Goal: Task Accomplishment & Management: Use online tool/utility

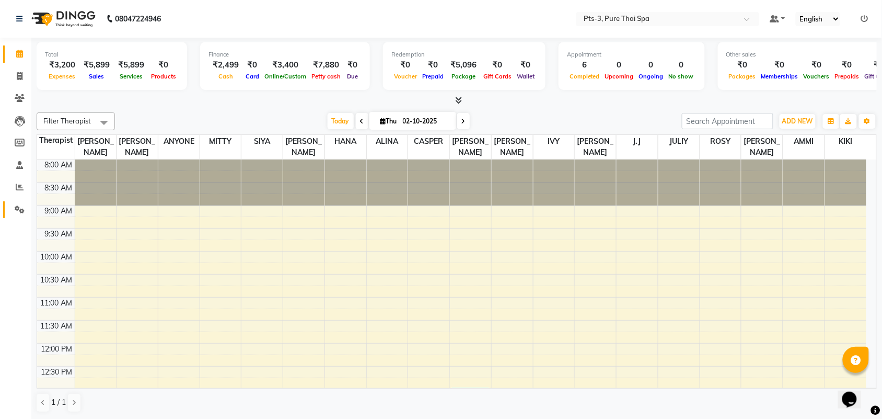
click at [21, 201] on link "Settings" at bounding box center [15, 209] width 25 height 17
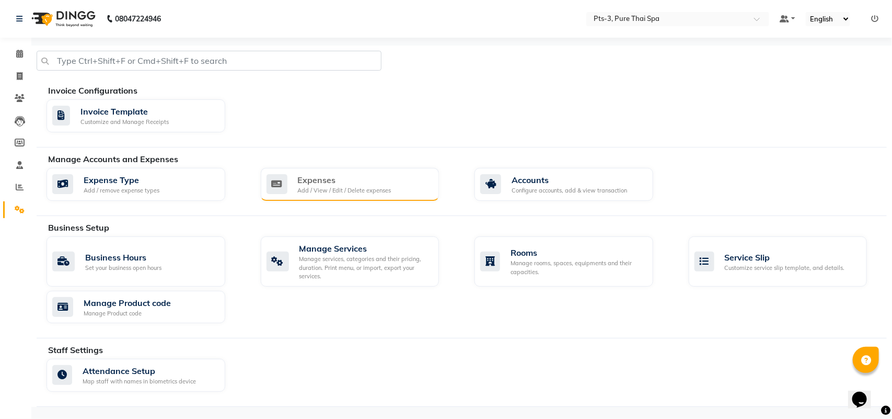
click at [351, 176] on div "Expenses" at bounding box center [345, 180] width 94 height 13
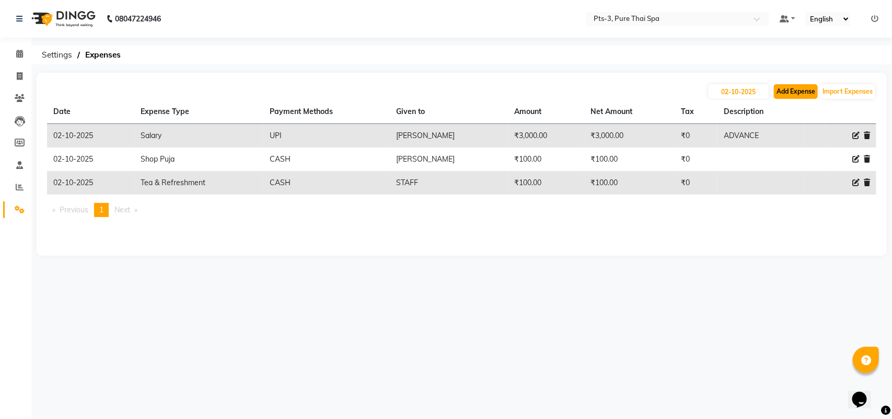
click at [800, 94] on button "Add Expense" at bounding box center [796, 91] width 44 height 15
select select "1"
select select "5482"
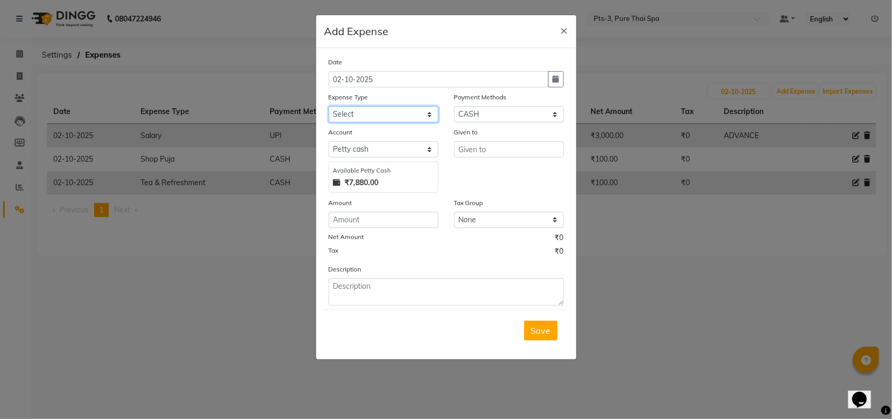
click at [336, 118] on select "Select Bank charges Cleaning and products Donation Electric and water charge In…" at bounding box center [384, 114] width 110 height 16
select select "10829"
click at [329, 106] on select "Select Bank charges Cleaning and products Donation Electric and water charge In…" at bounding box center [384, 114] width 110 height 16
click at [340, 212] on input "number" at bounding box center [384, 220] width 110 height 16
type input "1900"
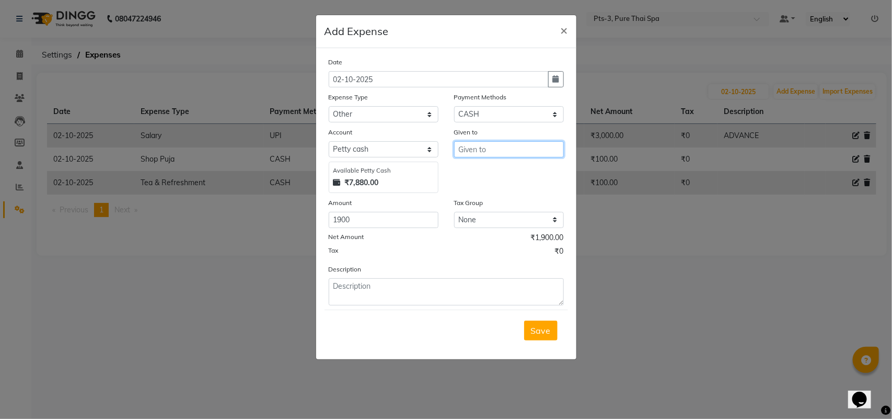
click at [481, 147] on input "text" at bounding box center [509, 149] width 110 height 16
type input "SHOP EXP"
click at [544, 338] on button "Save" at bounding box center [540, 330] width 33 height 20
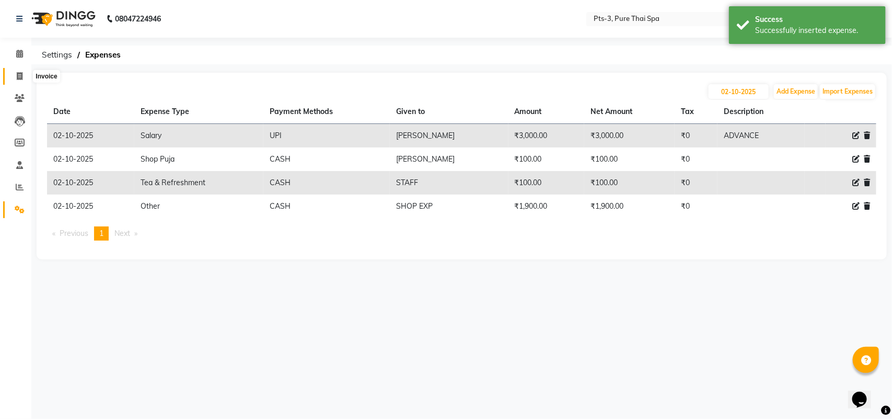
click at [14, 72] on span at bounding box center [19, 77] width 18 height 12
select select "service"
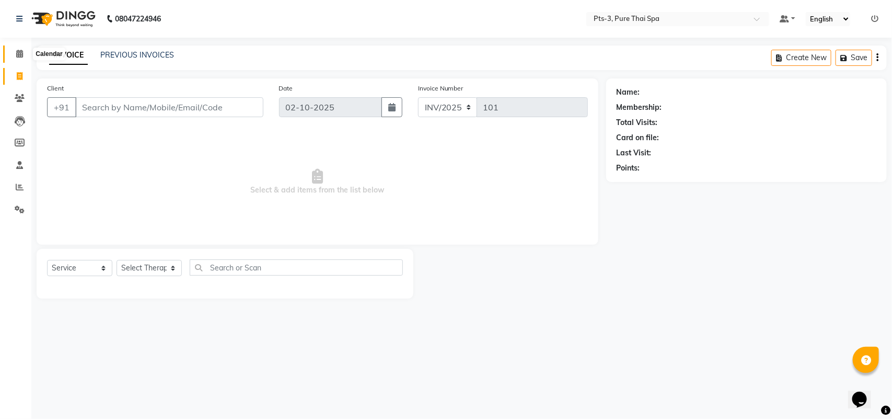
click at [17, 52] on icon at bounding box center [19, 54] width 7 height 8
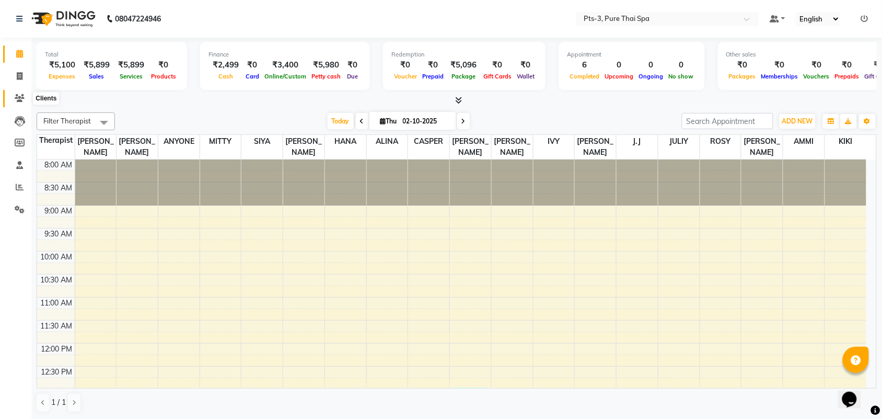
click at [21, 99] on icon at bounding box center [20, 98] width 10 height 8
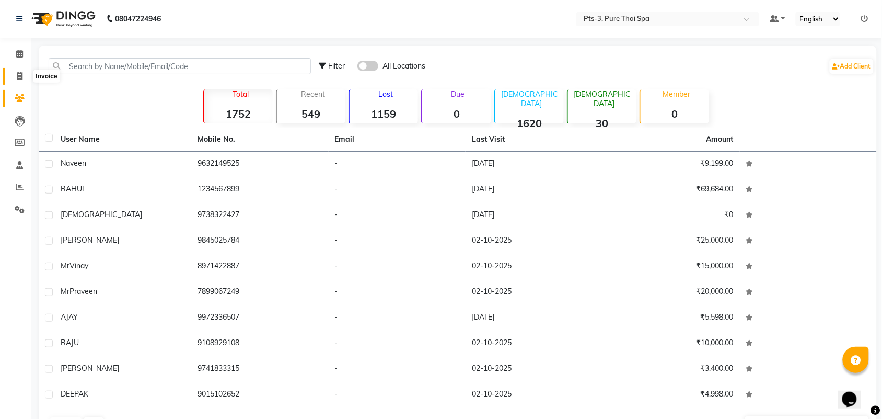
click at [21, 75] on icon at bounding box center [20, 76] width 6 height 8
select select "service"
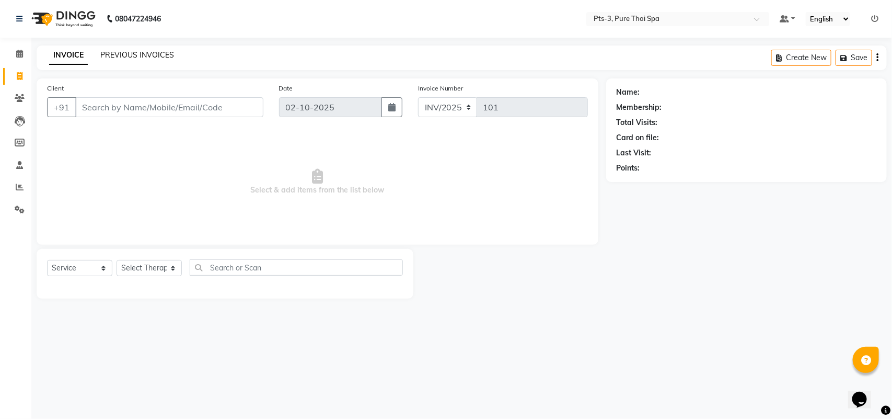
click at [114, 50] on link "PREVIOUS INVOICES" at bounding box center [137, 54] width 74 height 9
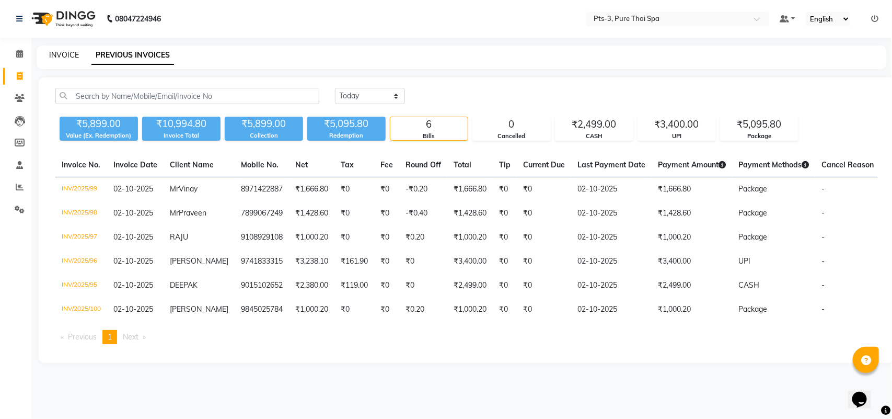
click at [64, 54] on link "INVOICE" at bounding box center [64, 54] width 30 height 9
select select "service"
